Goal: Task Accomplishment & Management: Complete application form

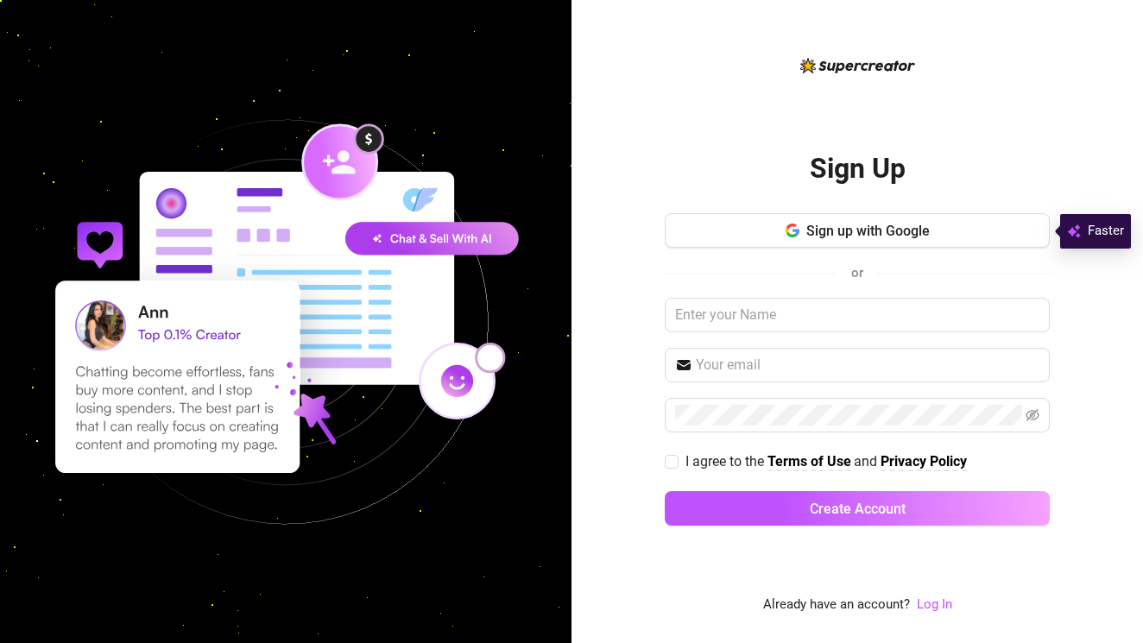
click at [197, 332] on img at bounding box center [285, 321] width 571 height 571
click at [95, 318] on img at bounding box center [285, 321] width 571 height 571
type input "[PERSON_NAME]"
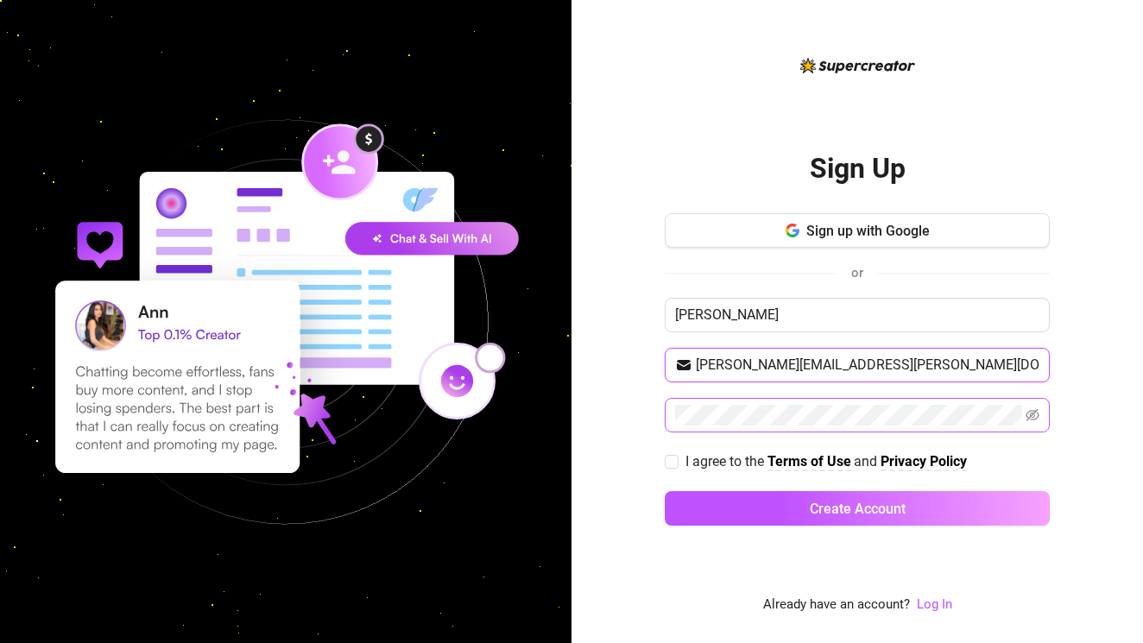
type input "[PERSON_NAME][EMAIL_ADDRESS][PERSON_NAME][DOMAIN_NAME]"
click at [811, 432] on span at bounding box center [857, 415] width 385 height 35
click at [1037, 420] on icon "eye-invisible" at bounding box center [1033, 415] width 14 height 14
click at [857, 508] on button "Create Account" at bounding box center [857, 508] width 385 height 35
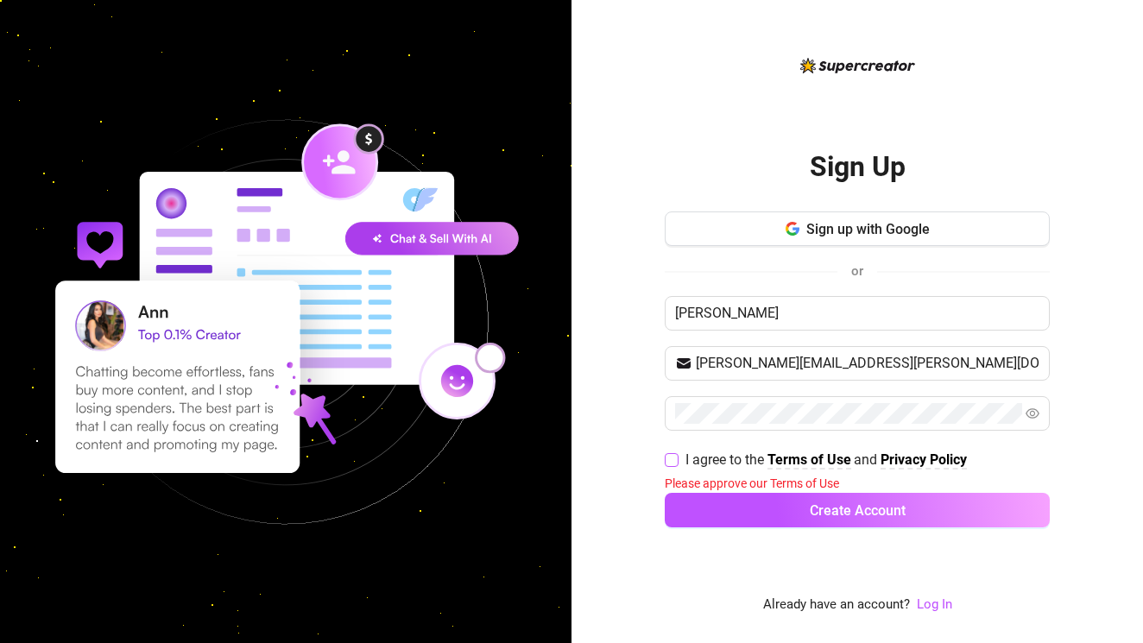
click at [676, 460] on input "I agree to the Terms of Use and Privacy Policy" at bounding box center [671, 459] width 12 height 12
checkbox input "true"
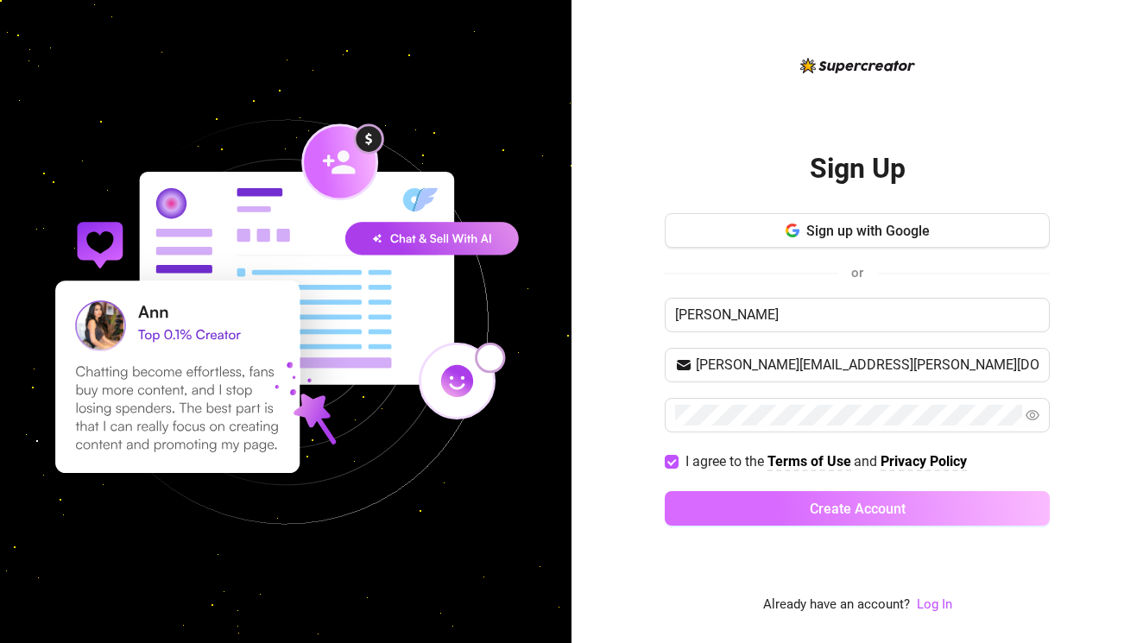
click at [730, 516] on button "Create Account" at bounding box center [857, 508] width 385 height 35
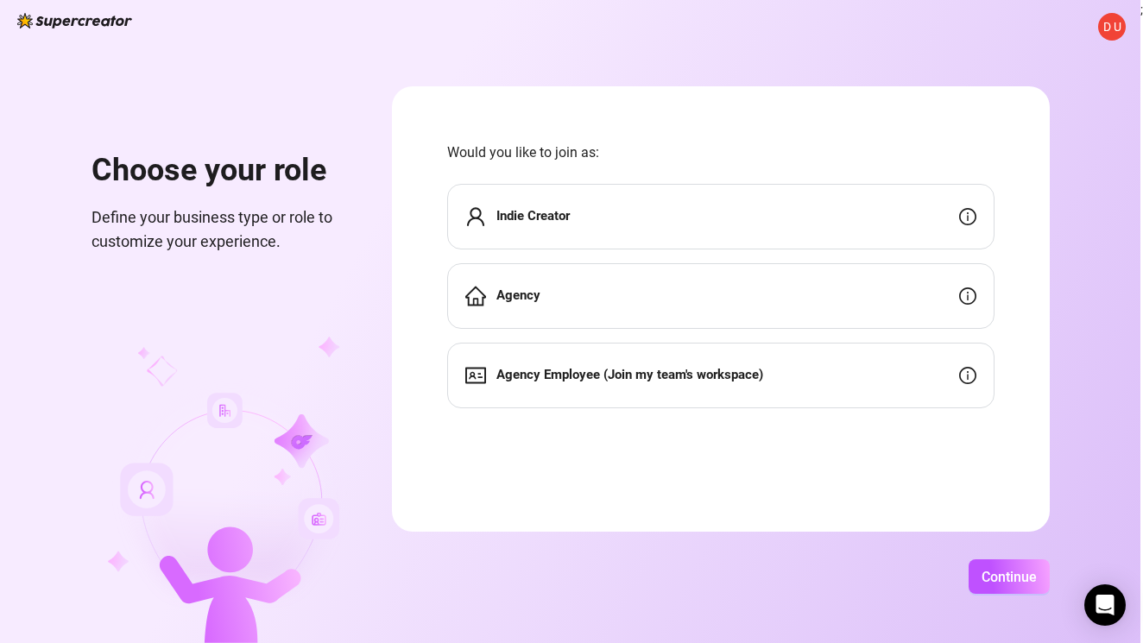
click at [676, 235] on div "Indie Creator" at bounding box center [720, 217] width 547 height 66
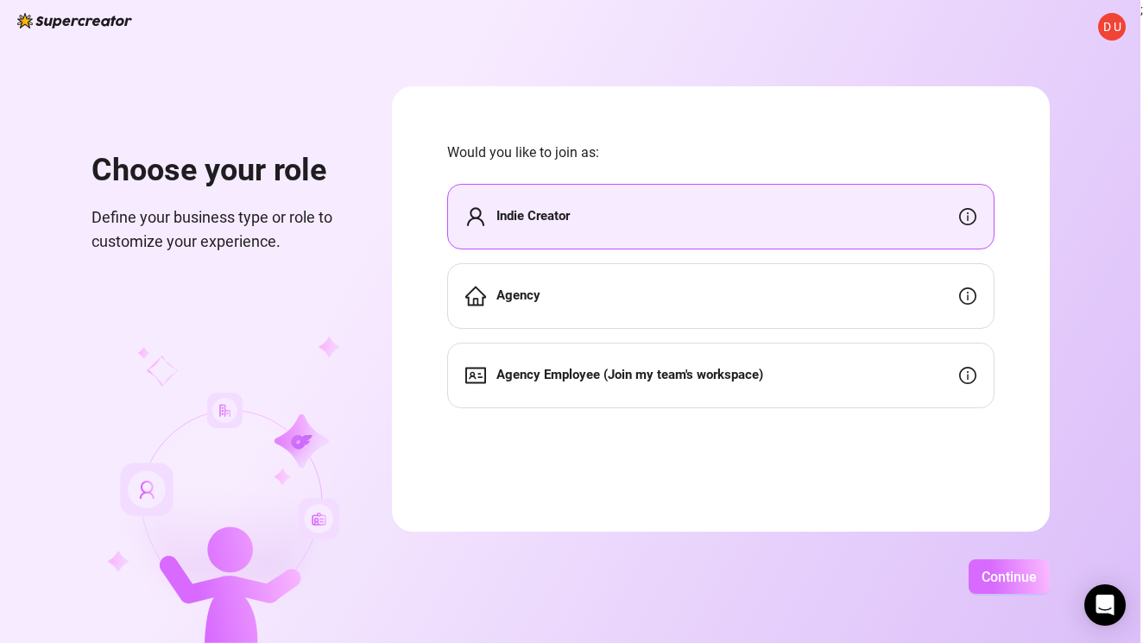
click at [1037, 571] on span "Continue" at bounding box center [1009, 577] width 55 height 16
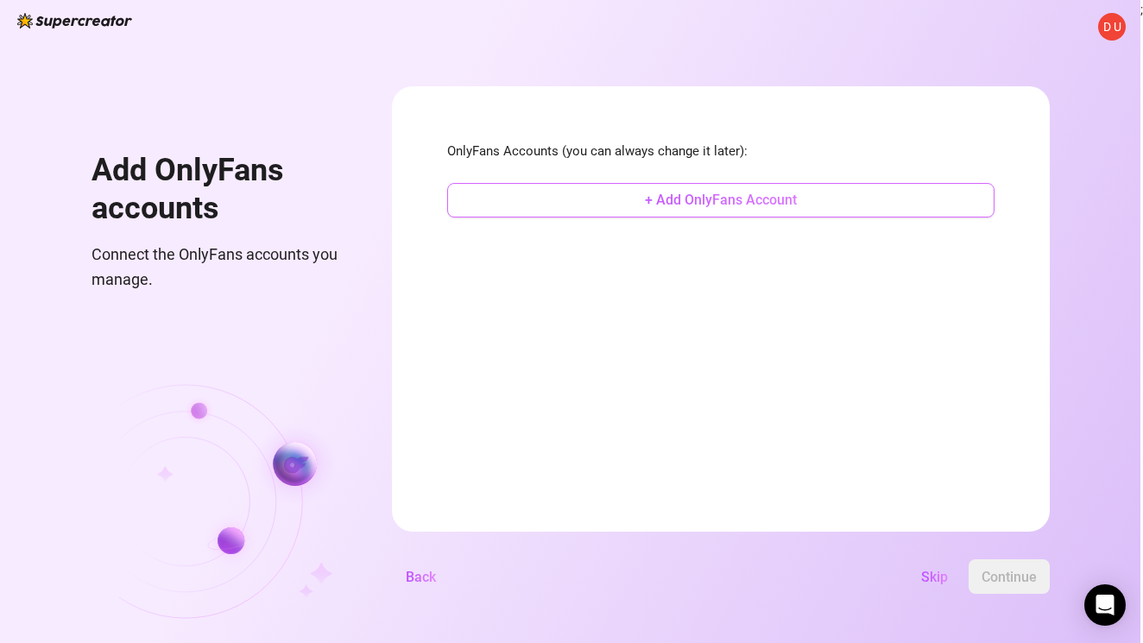
click at [713, 198] on button "+ Add OnlyFans Account" at bounding box center [720, 200] width 547 height 35
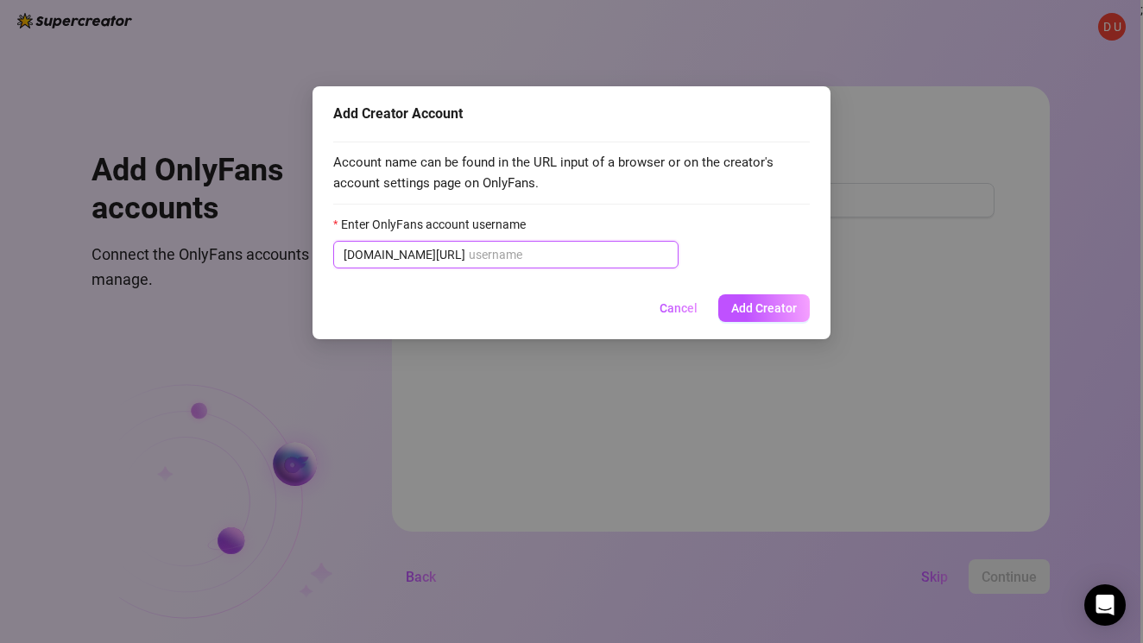
click at [469, 250] on input "Enter OnlyFans account username" at bounding box center [568, 254] width 199 height 19
click at [641, 204] on div at bounding box center [571, 204] width 477 height 1
click at [585, 248] on input "Enter OnlyFans account username" at bounding box center [568, 254] width 199 height 19
click at [677, 301] on span "Cancel" at bounding box center [679, 308] width 38 height 14
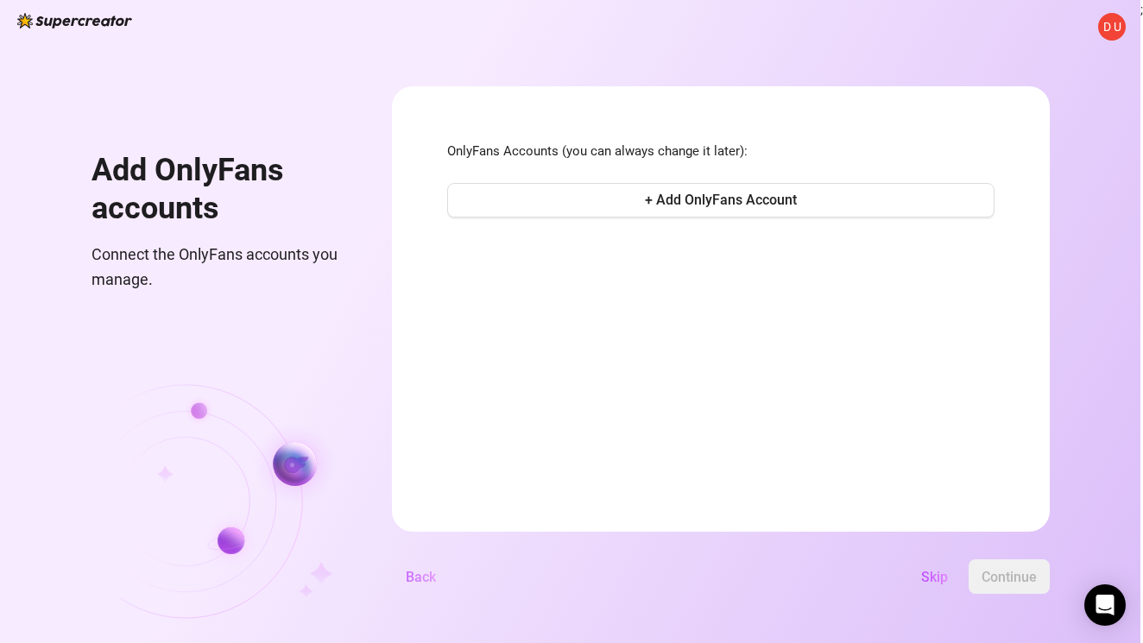
click at [436, 576] on span "Back" at bounding box center [421, 577] width 30 height 16
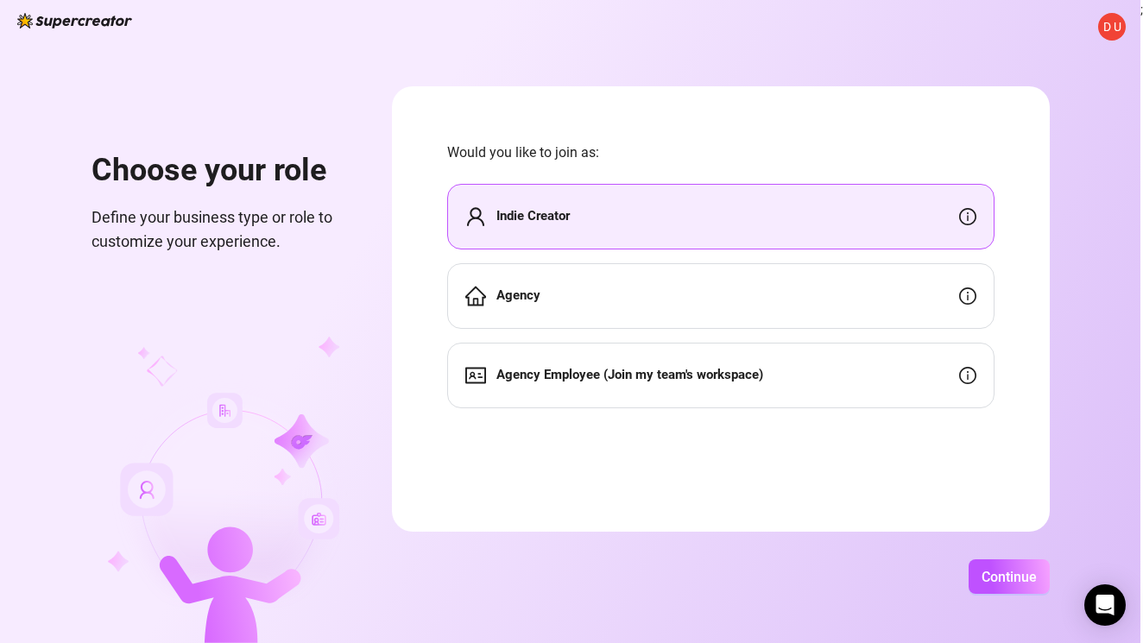
click at [47, 35] on div "D U Choose your role Define your business type or role to customize your experi…" at bounding box center [570, 321] width 1140 height 643
